Goal: Transaction & Acquisition: Obtain resource

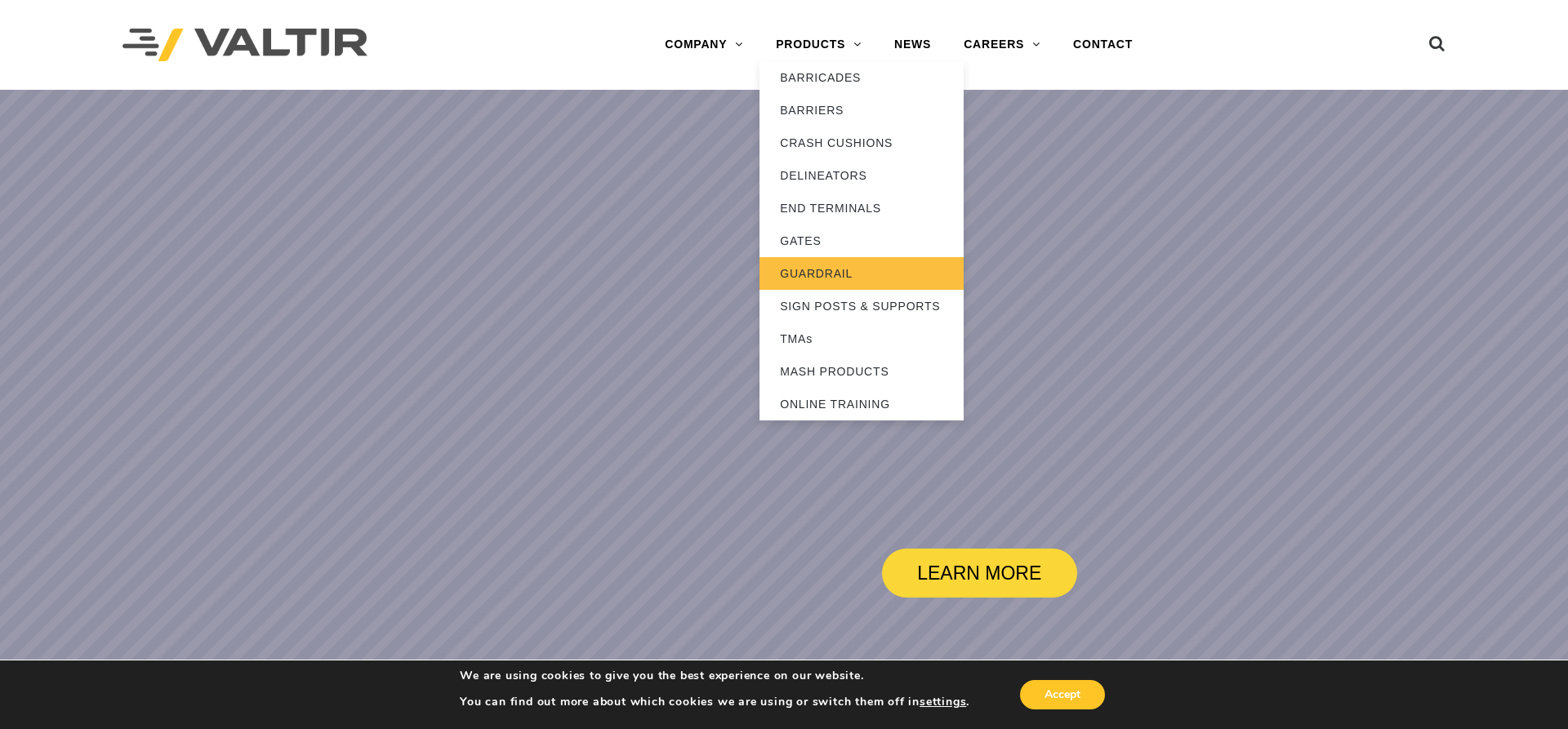
click at [826, 275] on link "GUARDRAIL" at bounding box center [862, 274] width 204 height 33
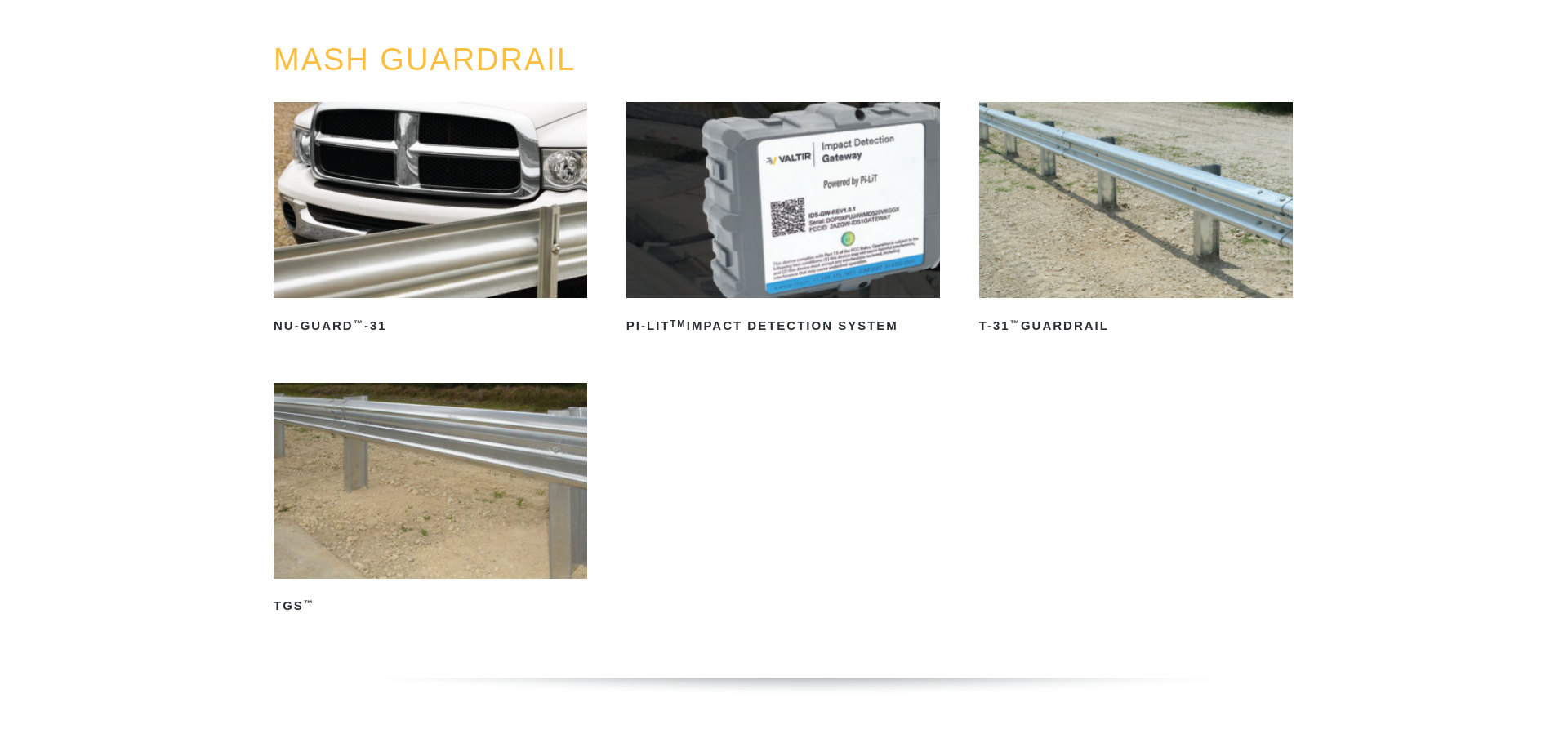
scroll to position [167, 0]
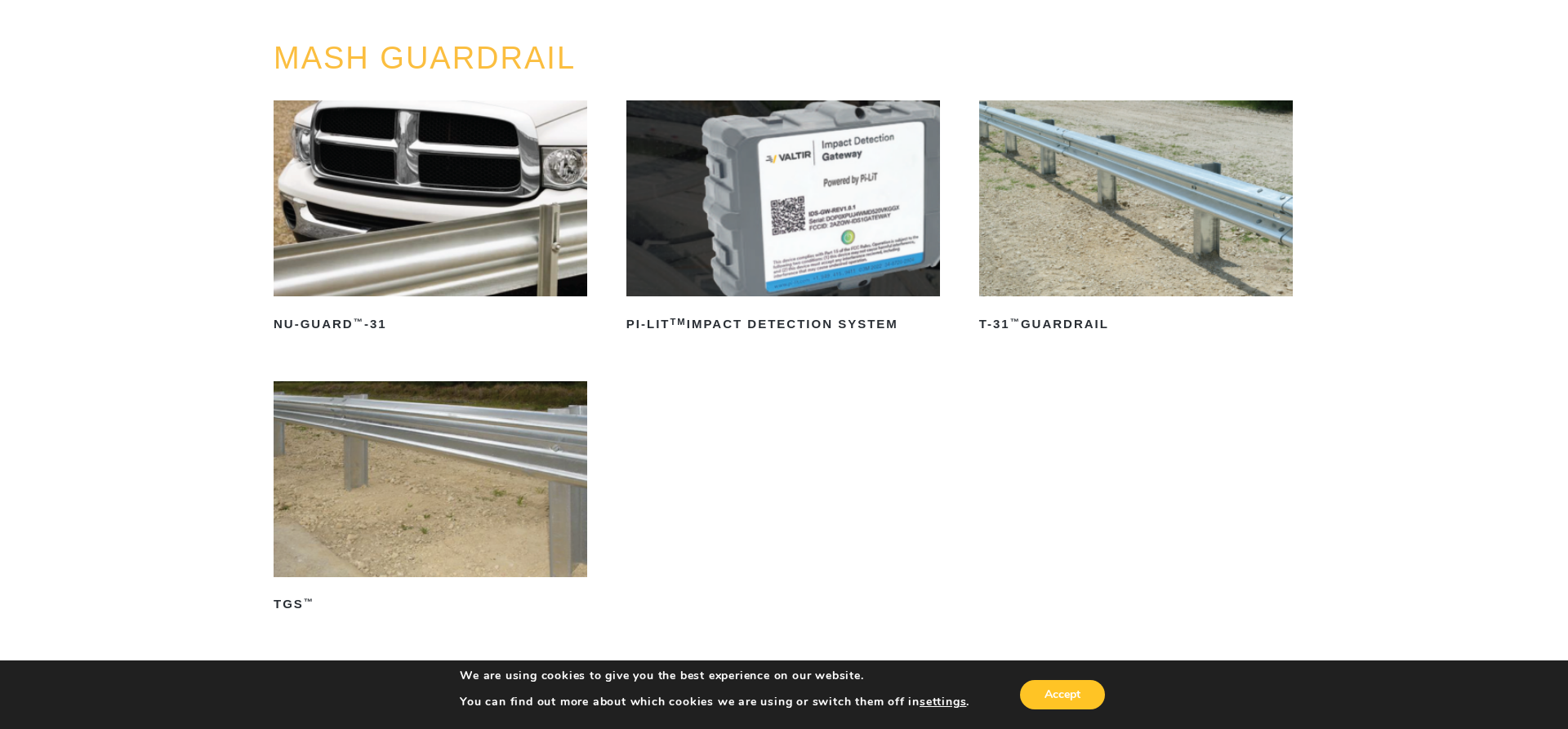
drag, startPoint x: 1140, startPoint y: 264, endPoint x: 1141, endPoint y: 256, distance: 8.1
click at [1141, 256] on img at bounding box center [1136, 199] width 314 height 196
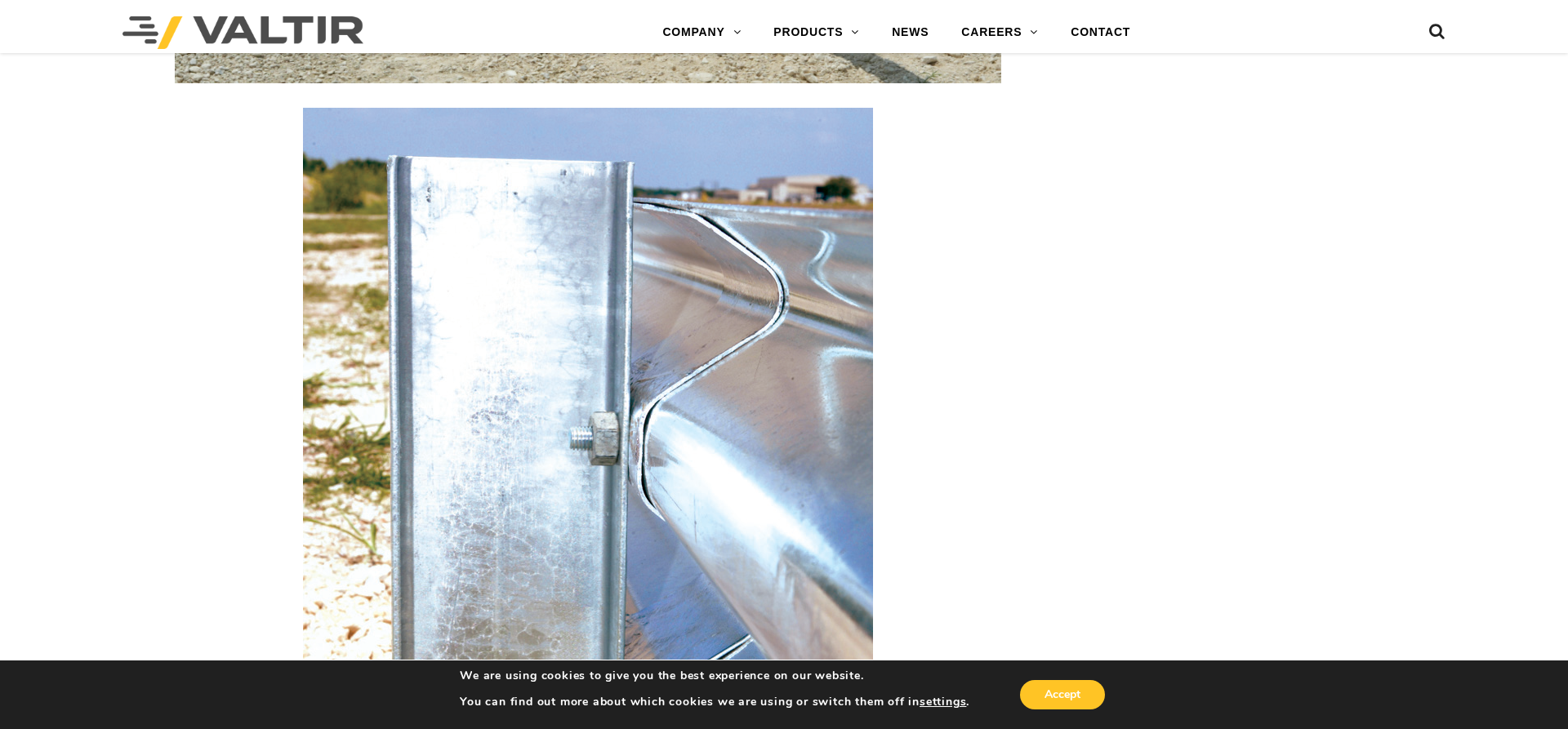
scroll to position [2748, 0]
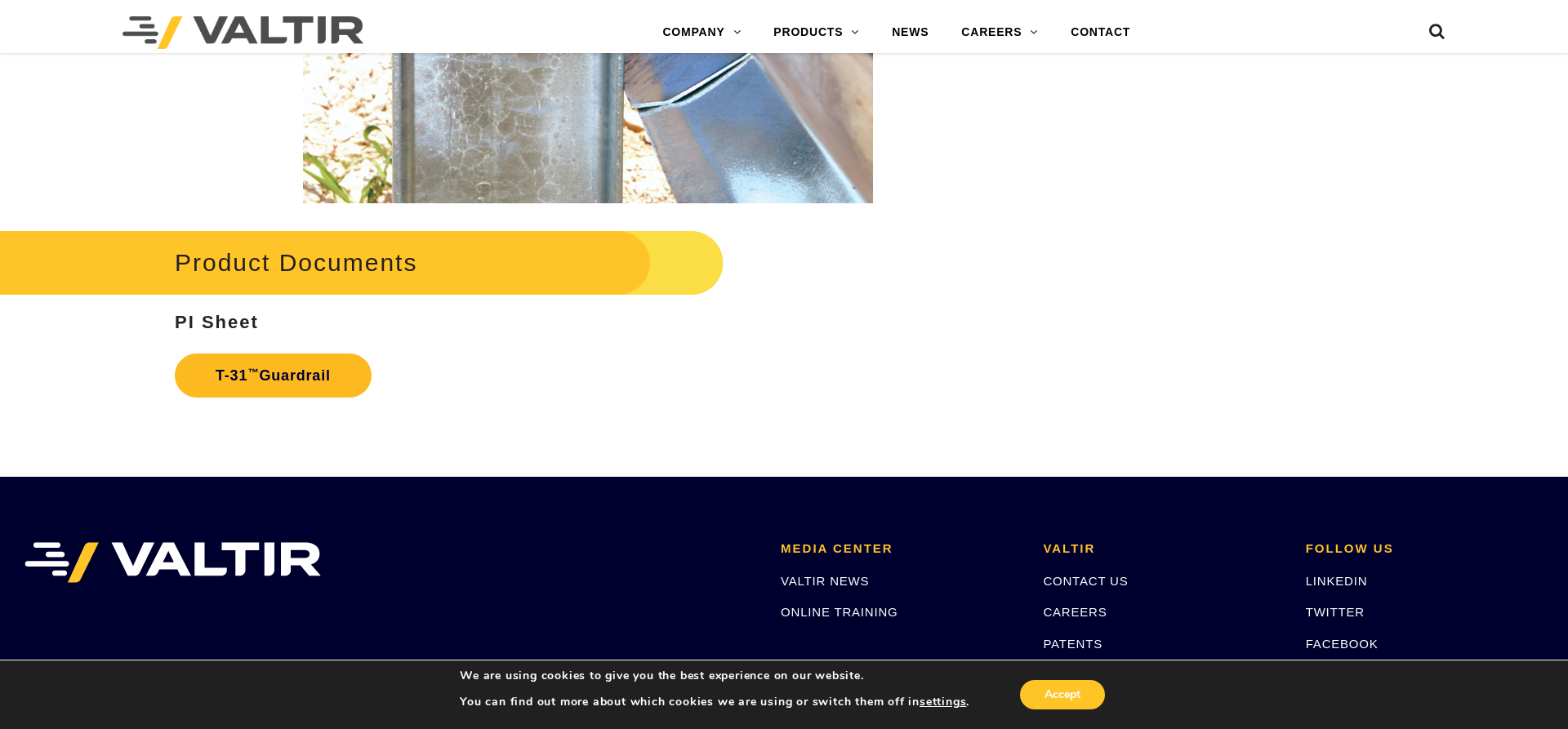
click at [294, 360] on link "T-31 ™ Guardrail" at bounding box center [273, 375] width 197 height 44
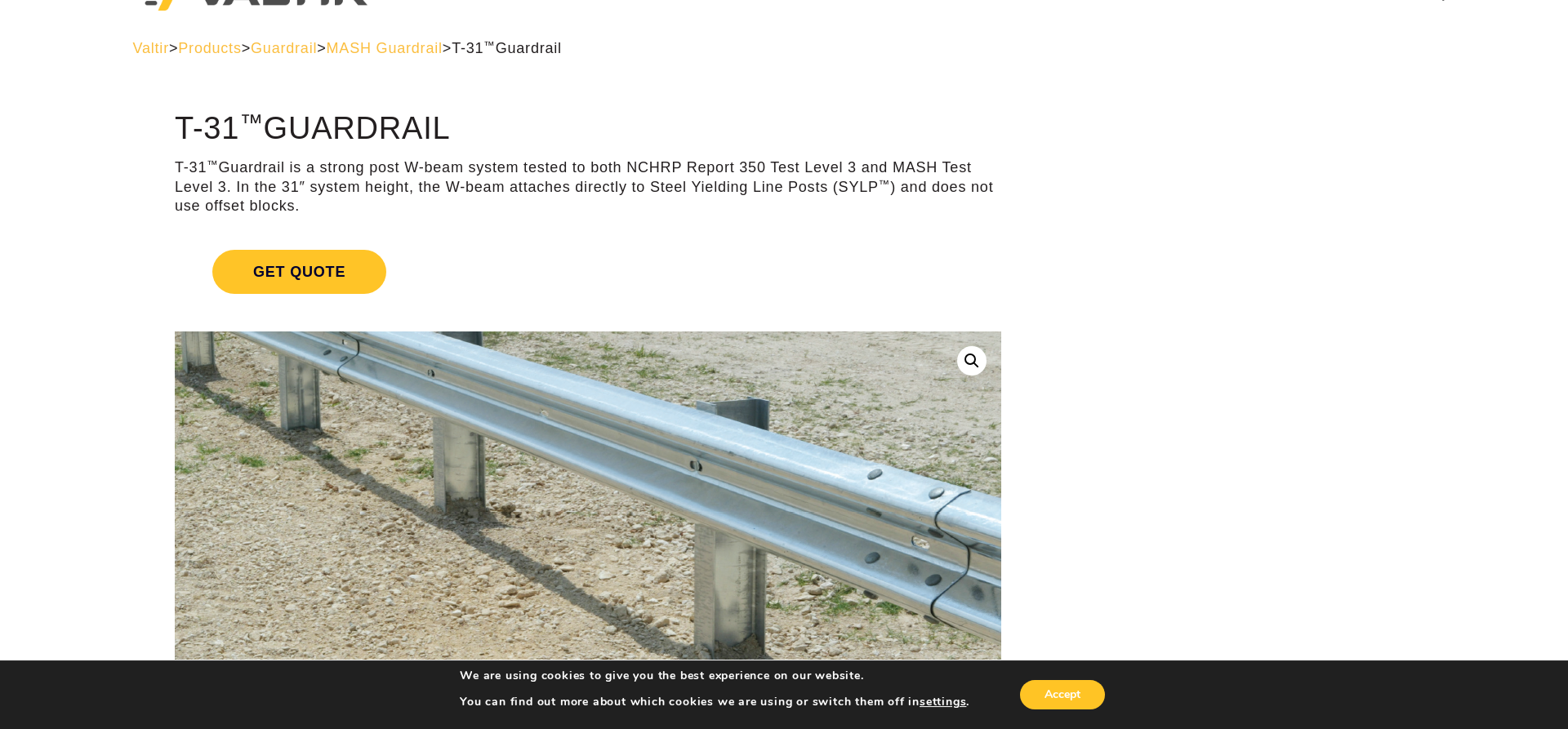
scroll to position [0, 0]
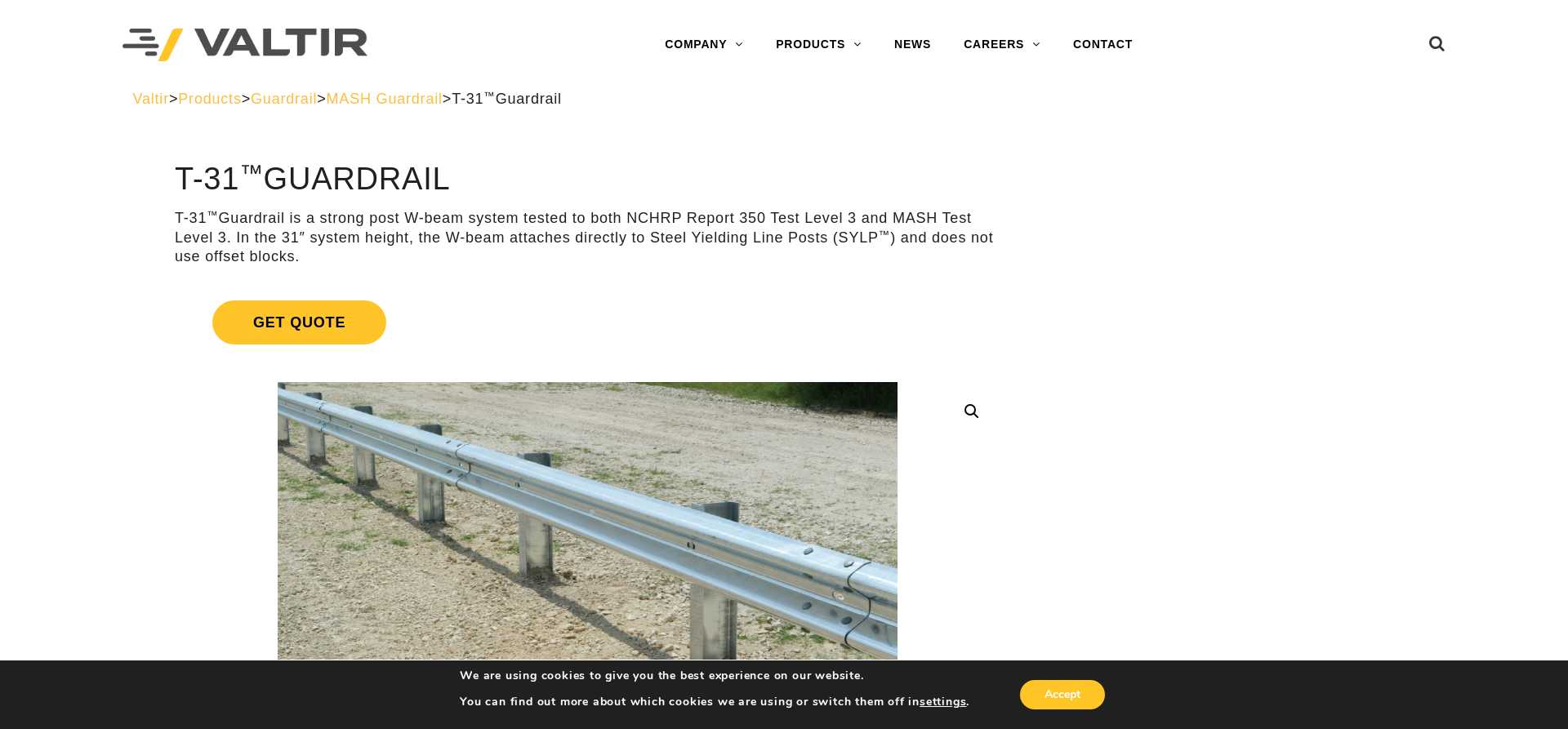
click at [261, 314] on span "Get Quote" at bounding box center [299, 322] width 174 height 44
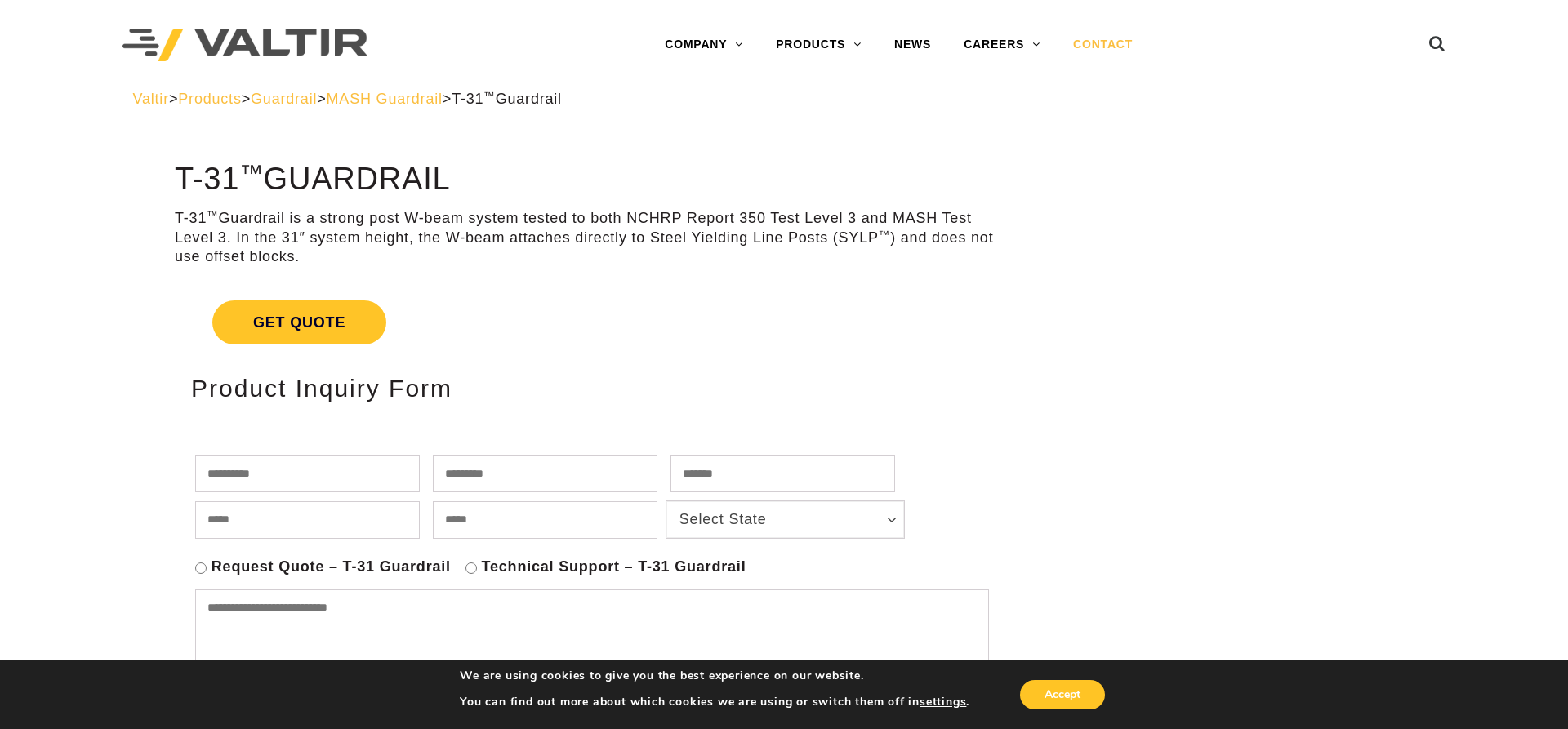
click at [1096, 42] on link "CONTACT" at bounding box center [1103, 45] width 93 height 33
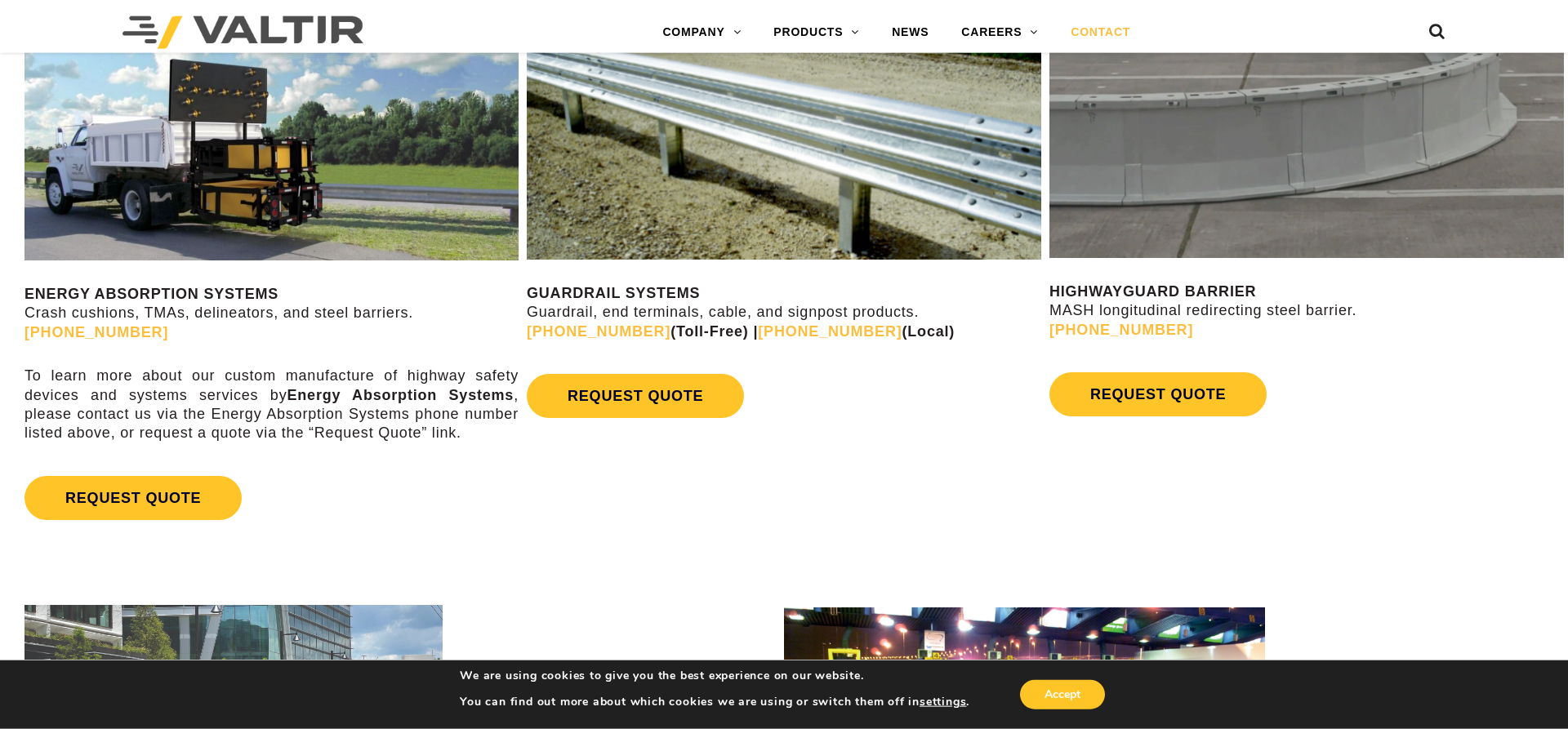
scroll to position [1083, 0]
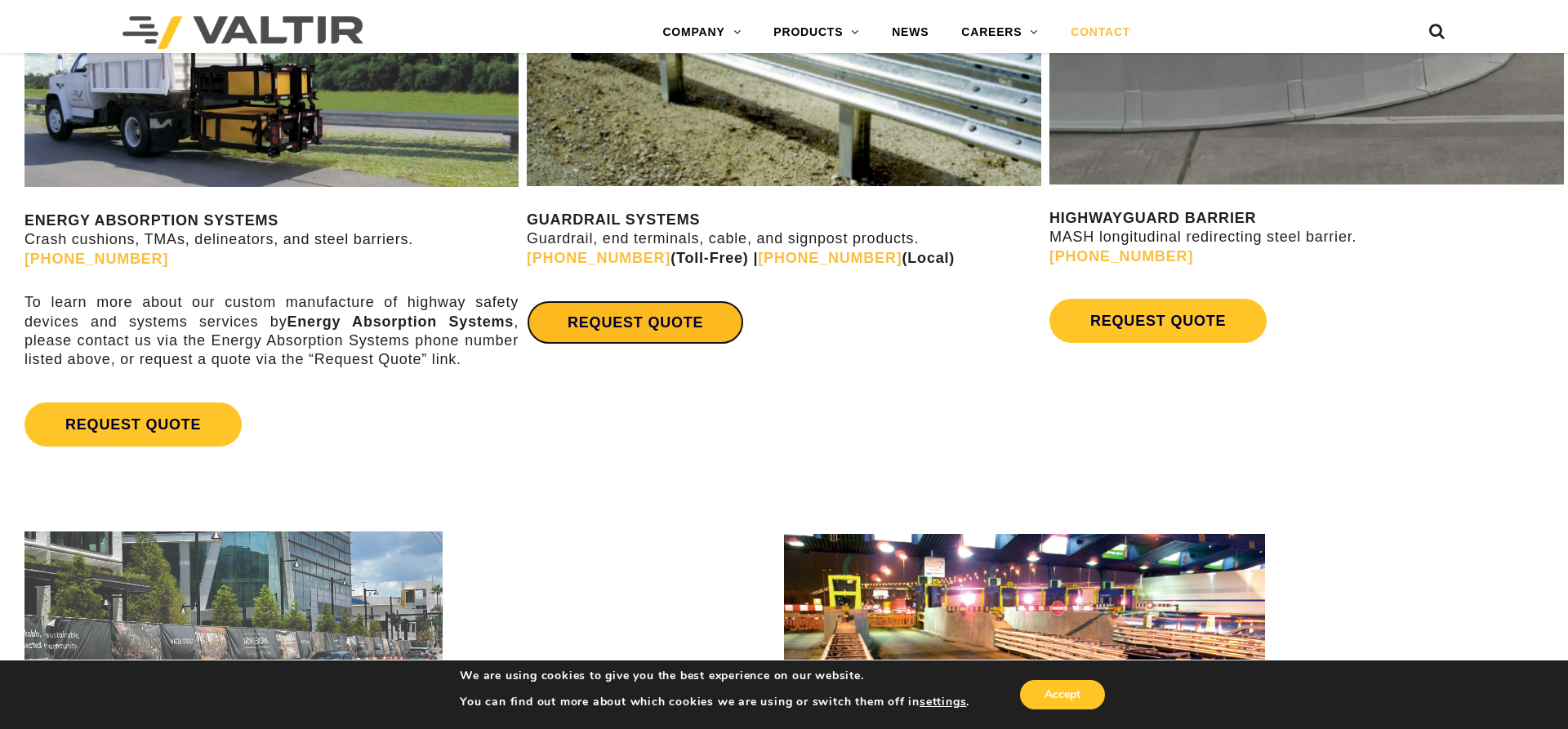
click at [652, 321] on link "REQUEST QUOTE" at bounding box center [636, 322] width 218 height 44
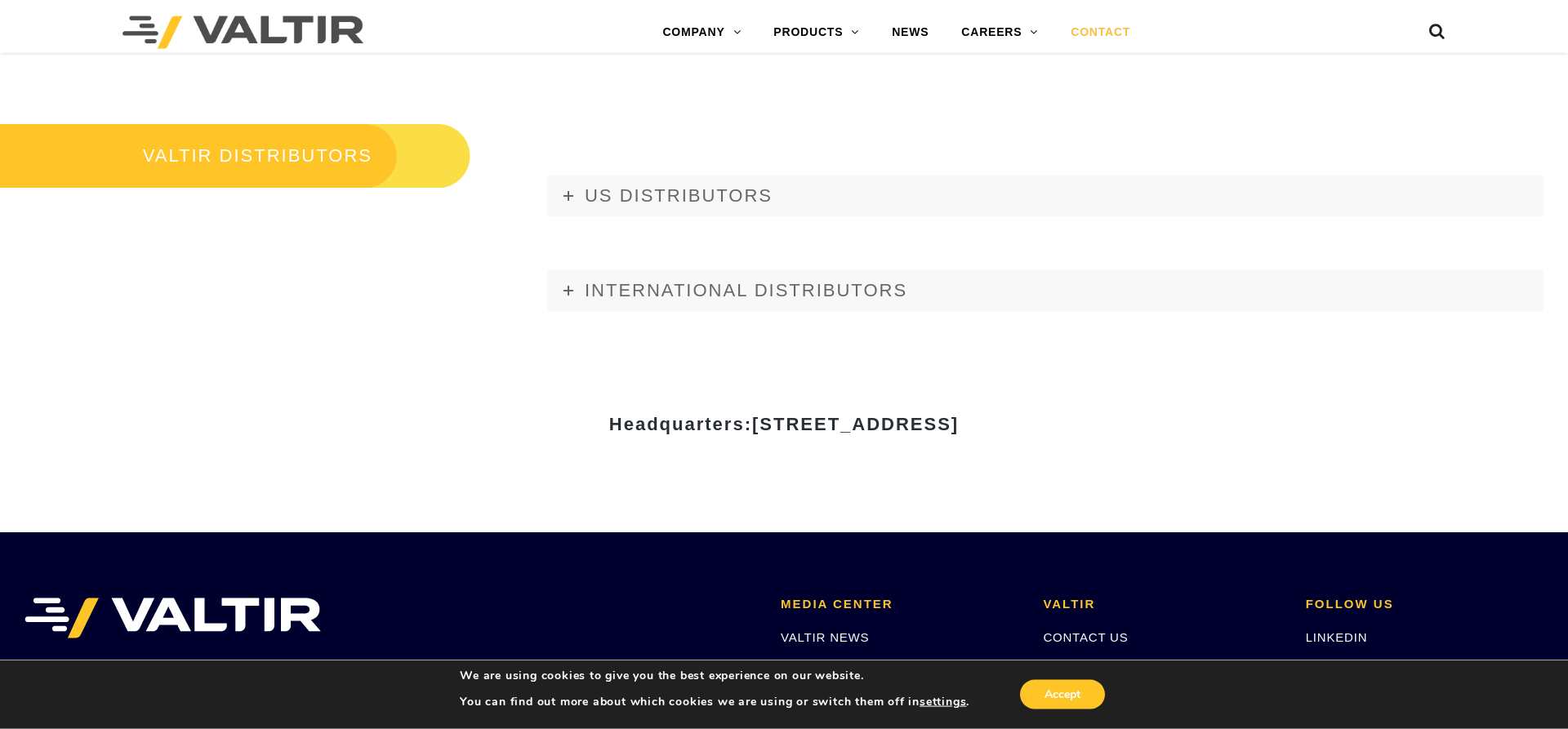
scroll to position [1964, 0]
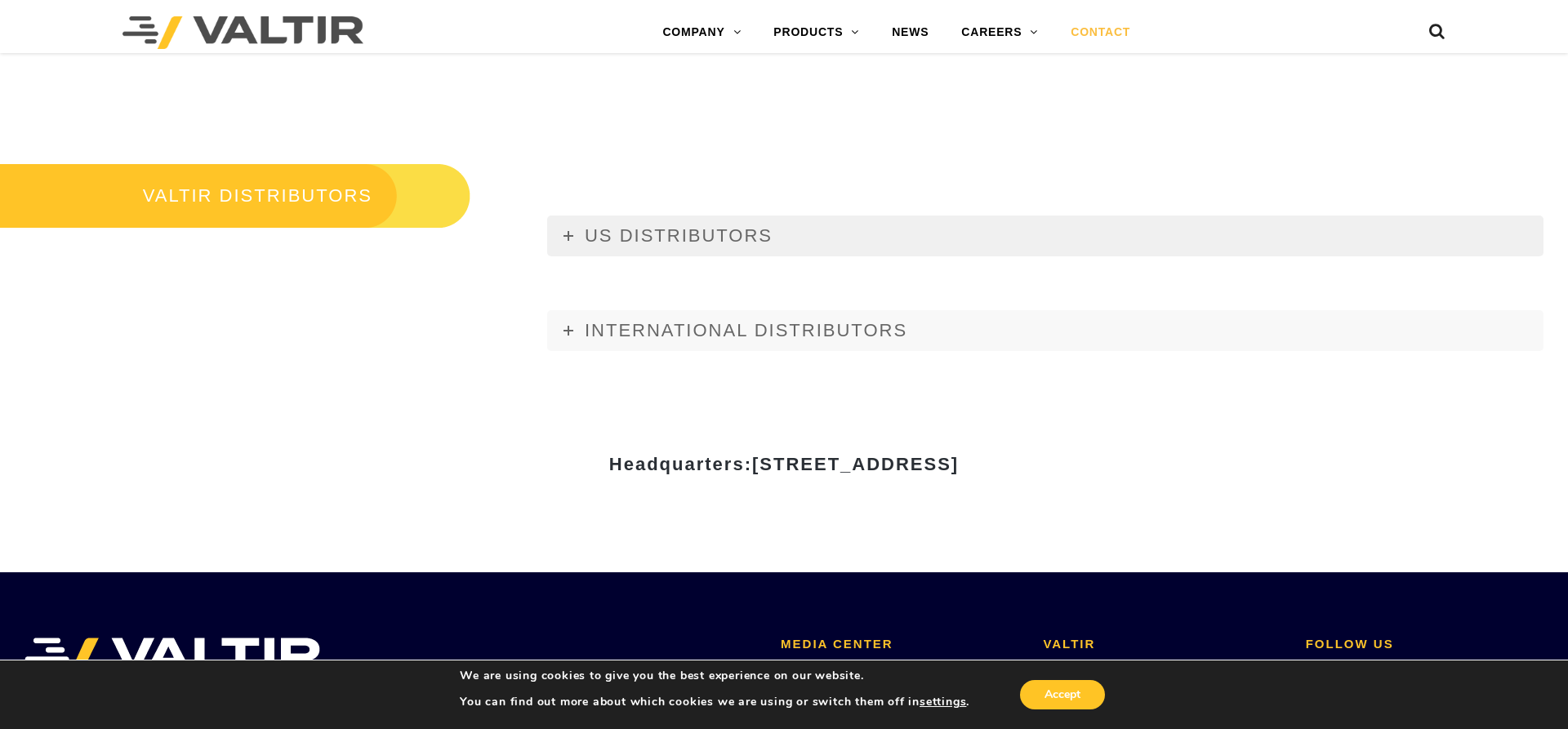
click at [645, 234] on span "US DISTRIBUTORS" at bounding box center [678, 236] width 188 height 21
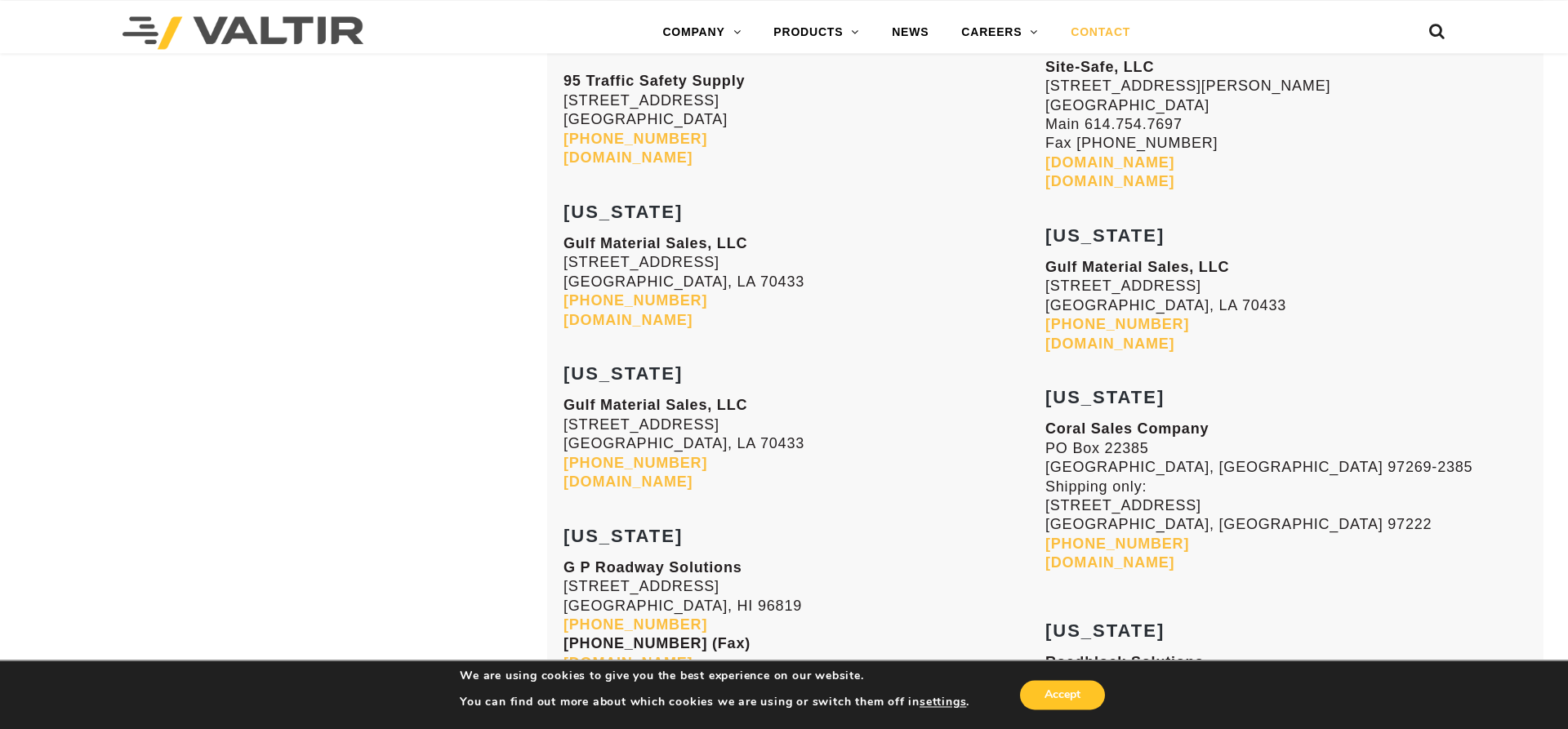
scroll to position [3963, 0]
